Goal: Task Accomplishment & Management: Use online tool/utility

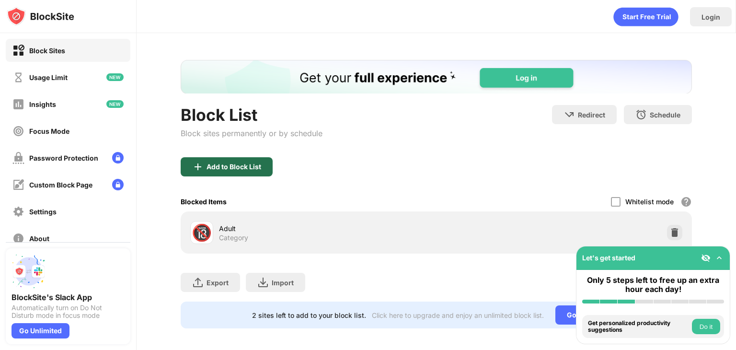
click at [254, 166] on div "Add to Block List" at bounding box center [233, 167] width 55 height 8
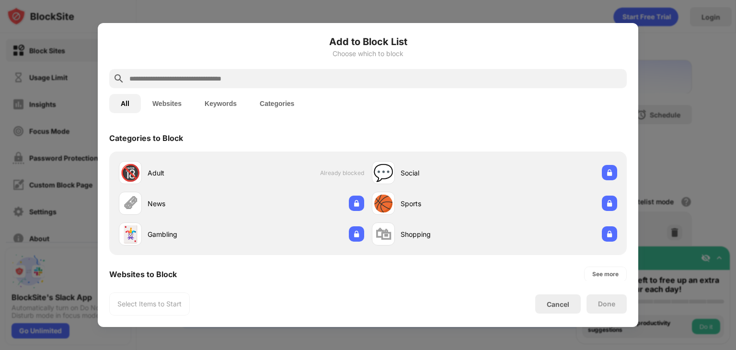
click at [327, 73] on input "text" at bounding box center [375, 78] width 494 height 11
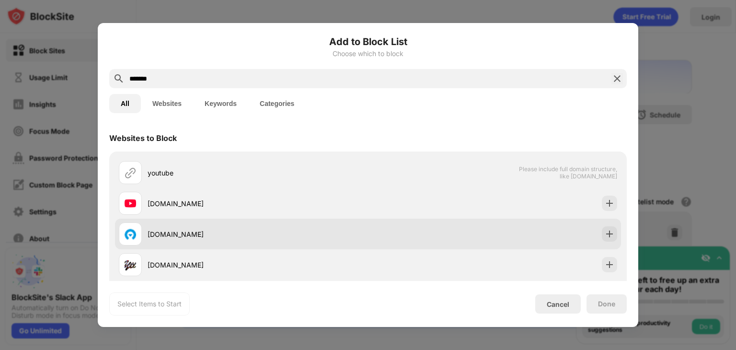
type input "*******"
click at [511, 219] on div "[DOMAIN_NAME]" at bounding box center [368, 233] width 506 height 31
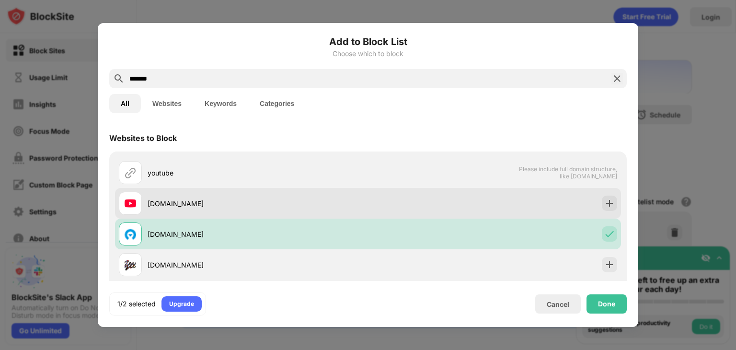
click at [488, 208] on div "[DOMAIN_NAME]" at bounding box center [368, 203] width 506 height 31
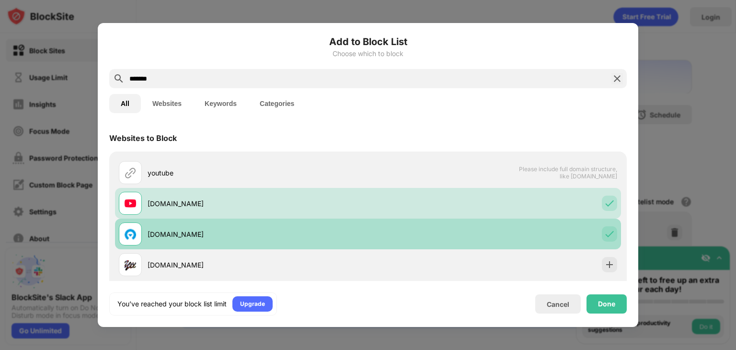
click at [537, 240] on div "[DOMAIN_NAME]" at bounding box center [368, 233] width 506 height 31
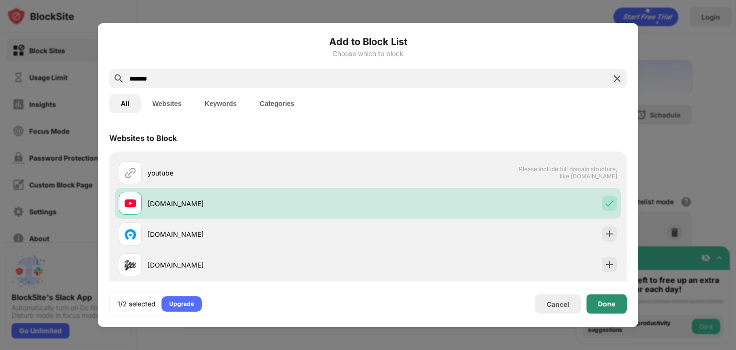
click at [604, 305] on div "Done" at bounding box center [606, 304] width 17 height 8
